Goal: Task Accomplishment & Management: Manage account settings

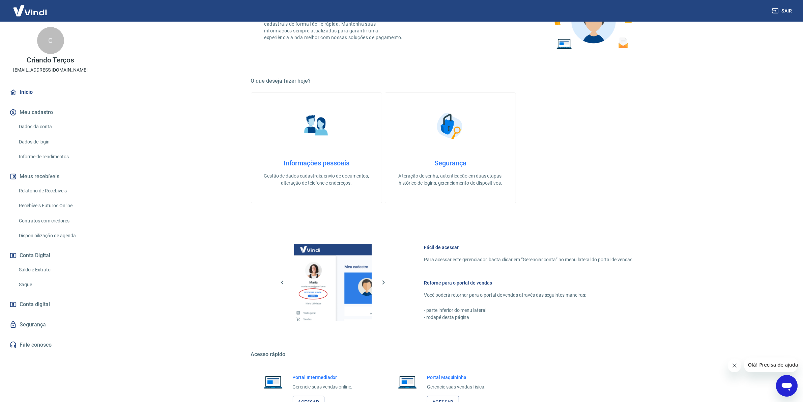
scroll to position [176, 0]
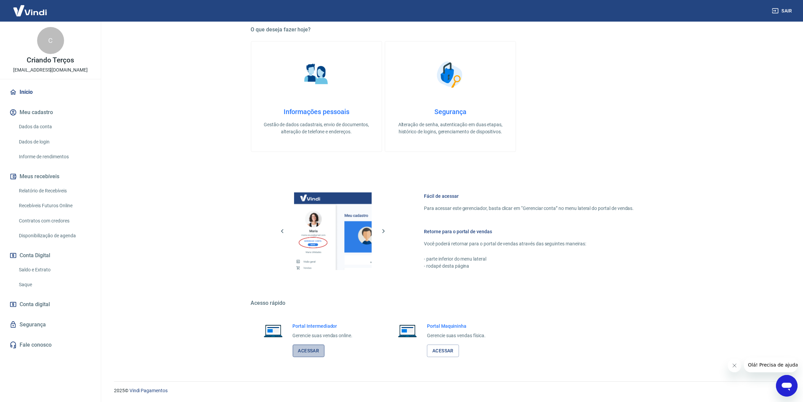
click at [314, 352] on link "Acessar" at bounding box center [309, 350] width 32 height 12
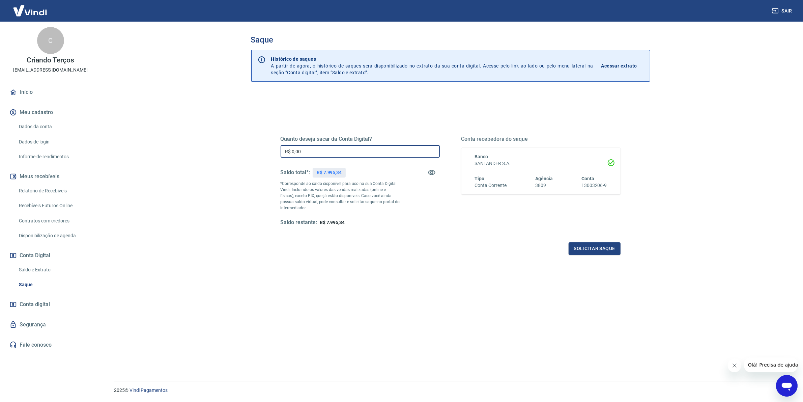
drag, startPoint x: 326, startPoint y: 155, endPoint x: 256, endPoint y: 143, distance: 71.4
click at [256, 143] on div "Quanto deseja sacar da Conta Digital? R$ 0,00 ​ Saldo total*: R$ 7.995,34 *Corr…" at bounding box center [450, 257] width 399 height 330
type input "R$ 5.000,00"
click at [590, 254] on button "Solicitar saque" at bounding box center [595, 248] width 52 height 12
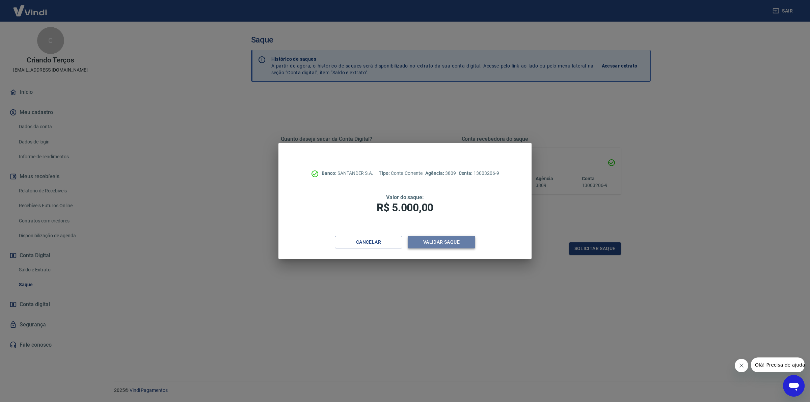
click at [461, 245] on button "Validar saque" at bounding box center [441, 242] width 67 height 12
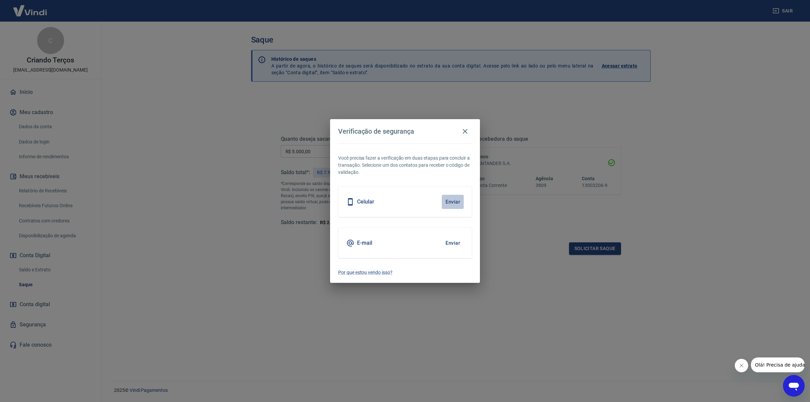
click at [448, 196] on button "Enviar" at bounding box center [453, 202] width 22 height 14
click at [449, 204] on button "Enviar" at bounding box center [453, 202] width 22 height 14
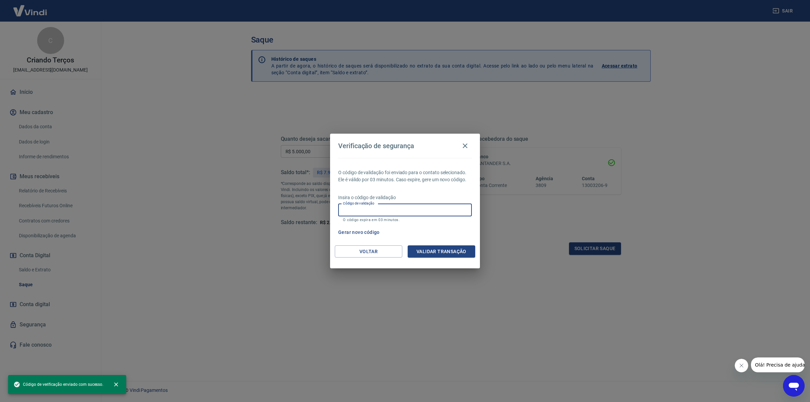
click at [386, 211] on input "Código de validação" at bounding box center [405, 210] width 134 height 12
type input "245507"
click at [420, 252] on button "Validar transação" at bounding box center [441, 251] width 67 height 12
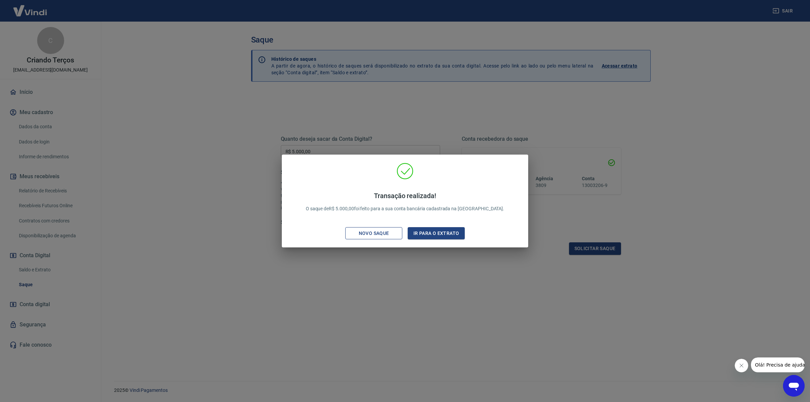
click at [358, 230] on div "Novo saque" at bounding box center [374, 233] width 47 height 8
